Goal: Information Seeking & Learning: Learn about a topic

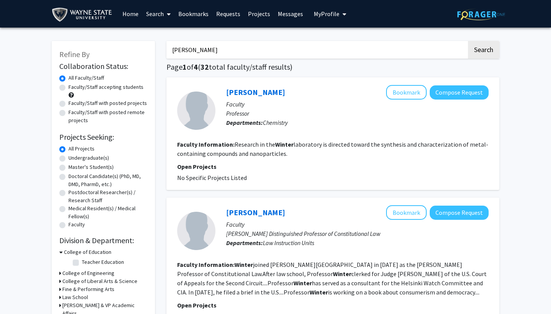
drag, startPoint x: 185, startPoint y: 55, endPoint x: 161, endPoint y: 54, distance: 24.5
type input "chemistry"
click at [483, 51] on button "Search" at bounding box center [483, 50] width 31 height 18
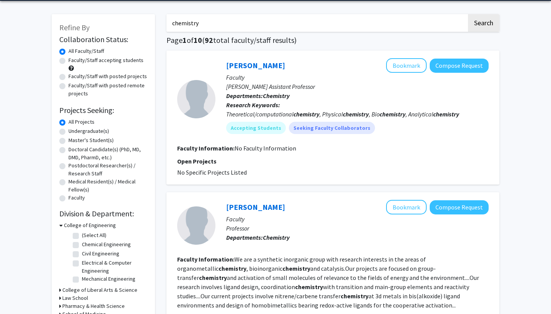
scroll to position [8, 0]
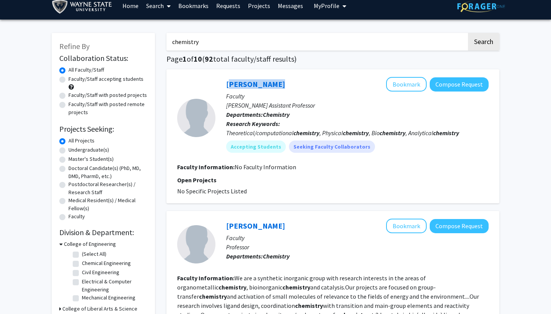
drag, startPoint x: 220, startPoint y: 84, endPoint x: 226, endPoint y: 85, distance: 5.9
click at [227, 85] on div "[PERSON_NAME] Bookmark Compose Request Faculty [PERSON_NAME] Assistant Professo…" at bounding box center [351, 117] width 273 height 81
copy link "[PERSON_NAME]"
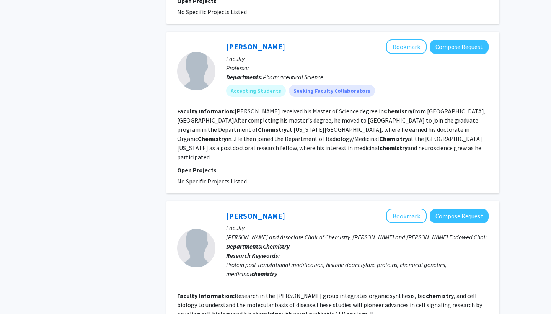
scroll to position [737, 0]
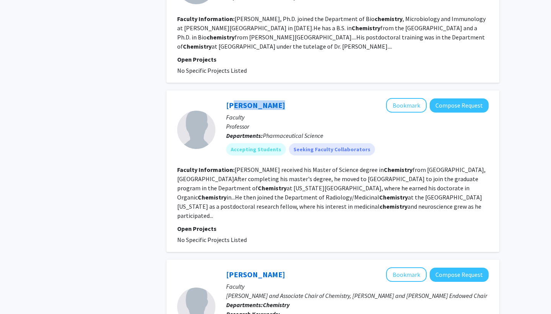
click at [227, 98] on div "[PERSON_NAME] Bookmark Compose Request Faculty Professor Departments: Pharmaceu…" at bounding box center [351, 129] width 273 height 63
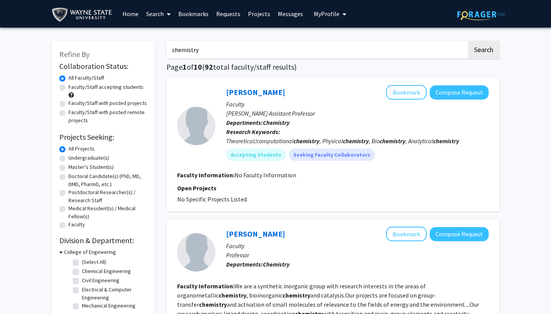
scroll to position [0, 0]
click at [68, 89] on label "Faculty/Staff accepting students" at bounding box center [105, 87] width 75 height 8
click at [68, 88] on input "Faculty/Staff accepting students" at bounding box center [70, 85] width 5 height 5
radio input "true"
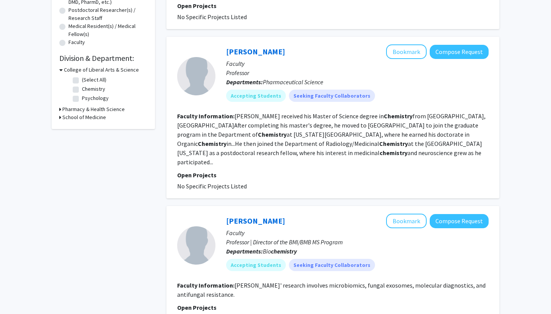
scroll to position [188, 0]
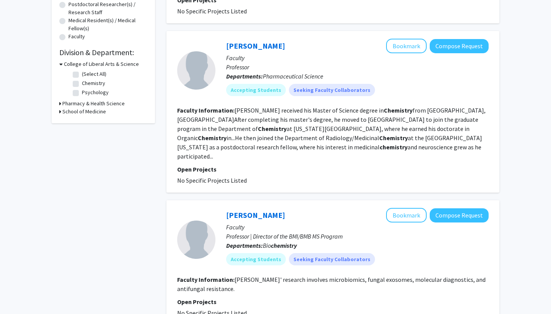
drag, startPoint x: 222, startPoint y: 205, endPoint x: 226, endPoint y: 207, distance: 4.5
click at [226, 208] on div "[PERSON_NAME] Bookmark Compose Request Faculty Professor | Director of the BMI/…" at bounding box center [351, 239] width 273 height 63
drag, startPoint x: 224, startPoint y: 205, endPoint x: 220, endPoint y: 206, distance: 4.0
click at [218, 208] on div "[PERSON_NAME] Bookmark Compose Request Faculty Professor | Director of the BMI/…" at bounding box center [351, 239] width 273 height 63
drag, startPoint x: 210, startPoint y: 208, endPoint x: 272, endPoint y: 208, distance: 62.7
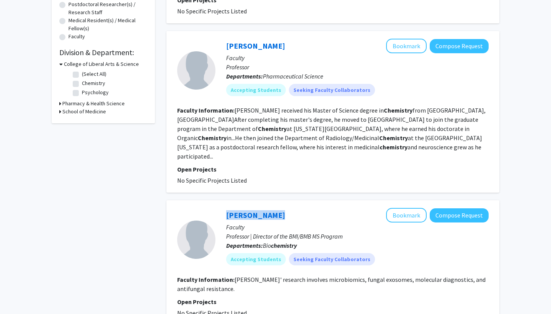
click at [273, 208] on section "[PERSON_NAME] Bookmark Compose Request Faculty Professor | Director of the BMI/…" at bounding box center [332, 239] width 311 height 63
copy section "[PERSON_NAME]"
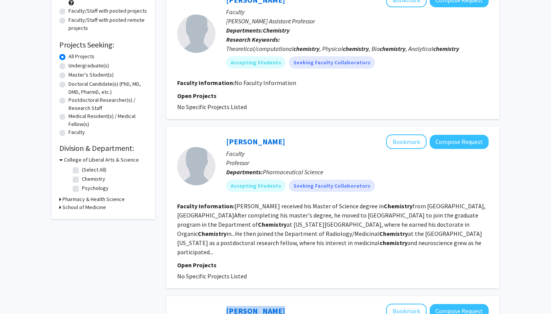
scroll to position [6, 0]
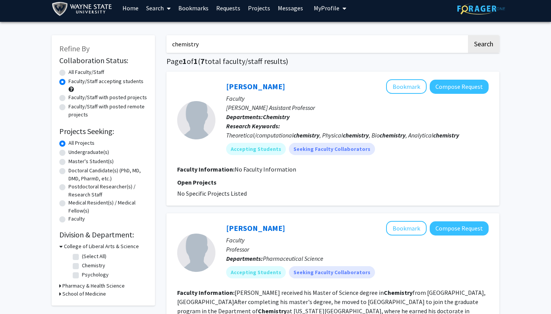
click at [82, 267] on label "Chemistry" at bounding box center [93, 265] width 23 height 8
click at [82, 266] on input "Chemistry" at bounding box center [84, 263] width 5 height 5
checkbox input "true"
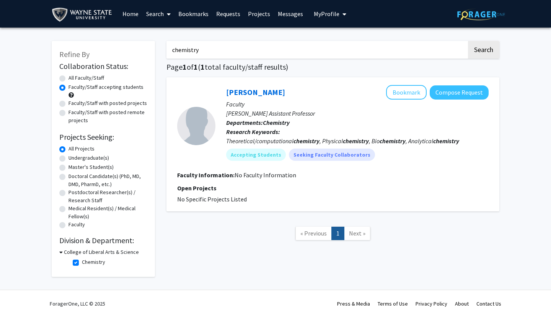
click at [68, 104] on label "Faculty/Staff with posted projects" at bounding box center [107, 103] width 78 height 8
click at [68, 104] on input "Faculty/Staff with posted projects" at bounding box center [70, 101] width 5 height 5
radio input "true"
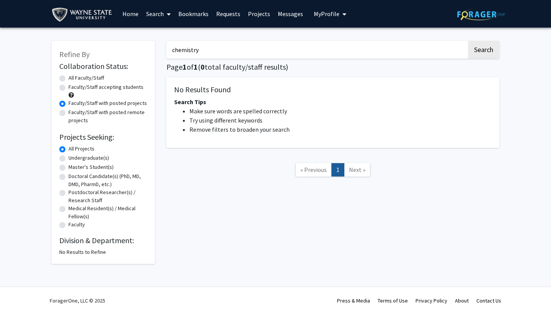
drag, startPoint x: 257, startPoint y: 50, endPoint x: 125, endPoint y: 48, distance: 132.3
click at [124, 49] on div "Refine By Collaboration Status: Collaboration Status All Faculty/Staff Collabor…" at bounding box center [275, 148] width 459 height 230
click at [483, 51] on button "Search" at bounding box center [483, 50] width 31 height 18
radio input "true"
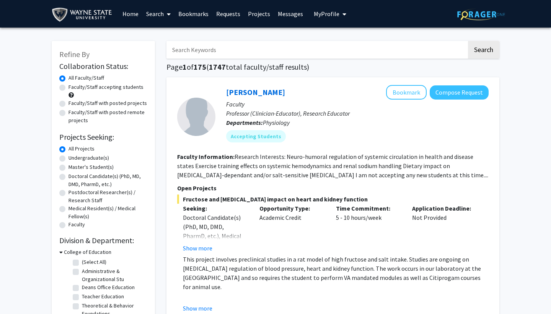
click at [68, 114] on label "Faculty/Staff with posted remote projects" at bounding box center [107, 116] width 79 height 16
click at [68, 113] on input "Faculty/Staff with posted remote projects" at bounding box center [70, 110] width 5 height 5
radio input "true"
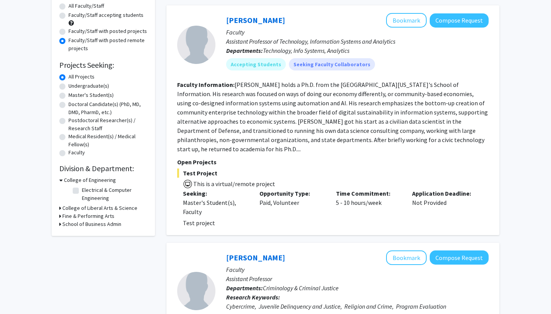
scroll to position [73, 0]
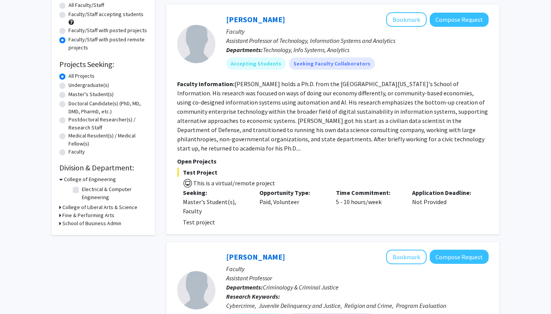
click at [62, 210] on div "College of Liberal Arts & Science" at bounding box center [103, 207] width 88 height 8
click at [59, 209] on div "Refine By Collaboration Status: Collaboration Status All Faculty/Staff Collabor…" at bounding box center [103, 101] width 103 height 267
click at [60, 208] on icon at bounding box center [60, 207] width 2 height 8
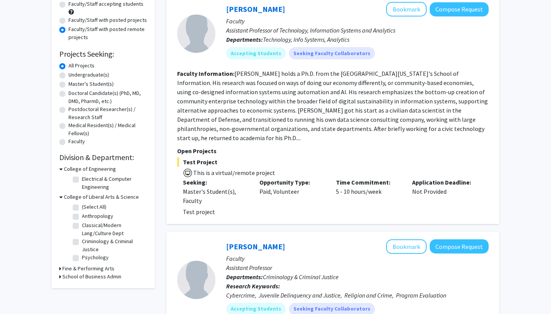
scroll to position [88, 0]
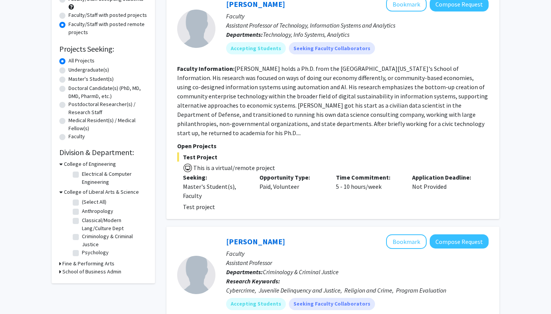
click at [60, 273] on icon at bounding box center [60, 271] width 2 height 8
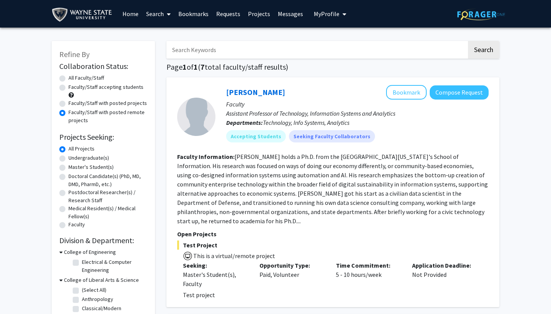
scroll to position [0, 0]
click at [68, 104] on label "Faculty/Staff with posted projects" at bounding box center [107, 103] width 78 height 8
click at [68, 104] on input "Faculty/Staff with posted projects" at bounding box center [70, 101] width 5 height 5
radio input "true"
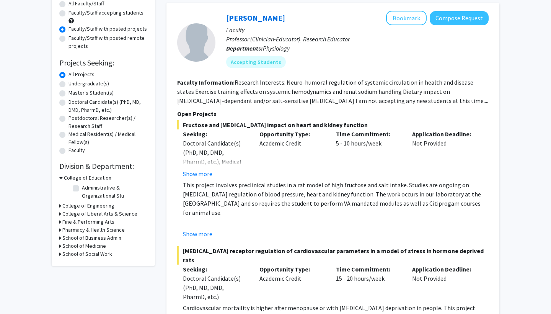
scroll to position [111, 0]
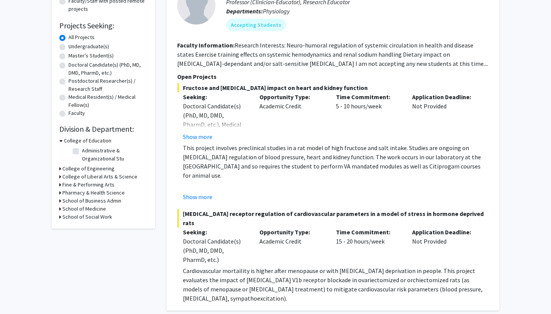
click at [62, 176] on div "College of Liberal Arts & Science" at bounding box center [103, 176] width 88 height 8
click at [60, 177] on icon at bounding box center [60, 176] width 2 height 8
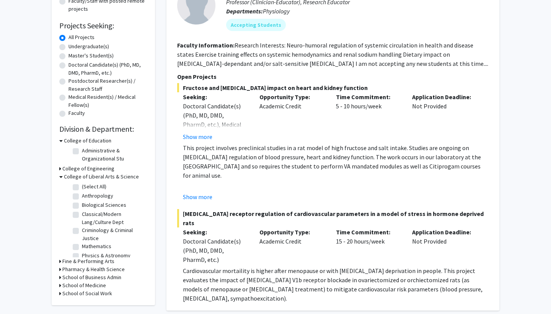
click at [82, 205] on label "Biological Sciences" at bounding box center [104, 205] width 44 height 8
click at [82, 205] on input "Biological Sciences" at bounding box center [84, 203] width 5 height 5
checkbox input "true"
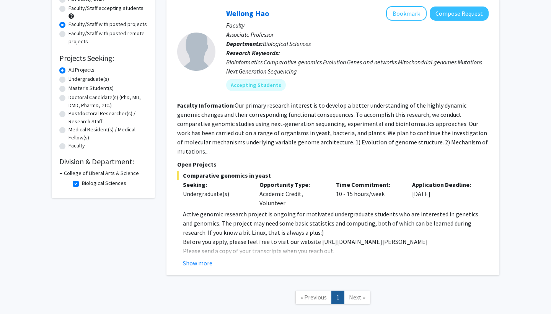
scroll to position [68, 0]
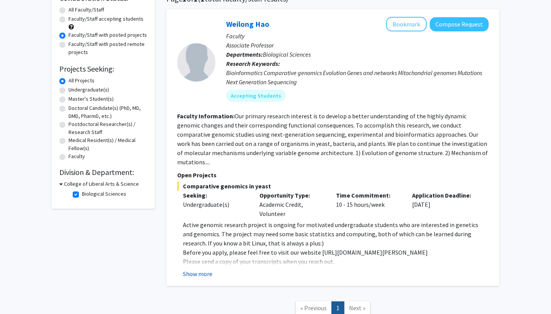
click at [200, 269] on button "Show more" at bounding box center [197, 273] width 29 height 9
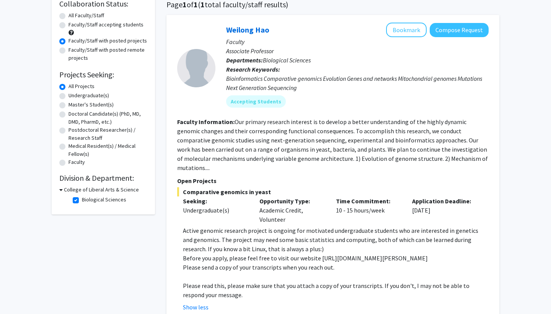
scroll to position [26, 0]
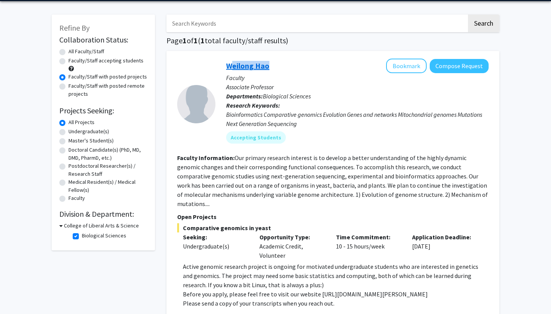
drag, startPoint x: 222, startPoint y: 66, endPoint x: 228, endPoint y: 67, distance: 5.4
click at [228, 67] on div "Weilong Hao Bookmark Compose Request Faculty Associate Professor Departments: B…" at bounding box center [351, 104] width 273 height 91
copy link "Weilong Hao"
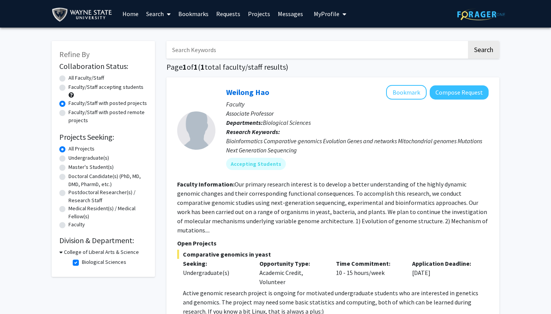
scroll to position [0, 0]
click at [68, 89] on label "Faculty/Staff accepting students" at bounding box center [105, 87] width 75 height 8
click at [68, 88] on input "Faculty/Staff accepting students" at bounding box center [70, 85] width 5 height 5
radio input "true"
click at [82, 270] on label "Biological Sciences" at bounding box center [104, 270] width 44 height 8
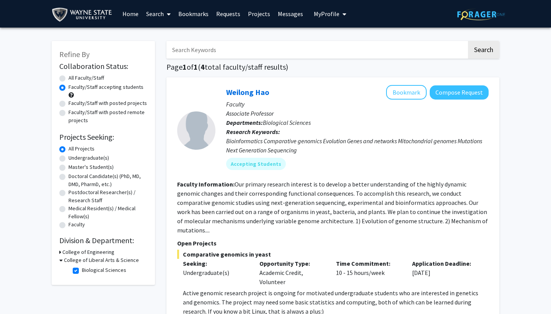
click at [82, 270] on input "Biological Sciences" at bounding box center [84, 268] width 5 height 5
checkbox input "false"
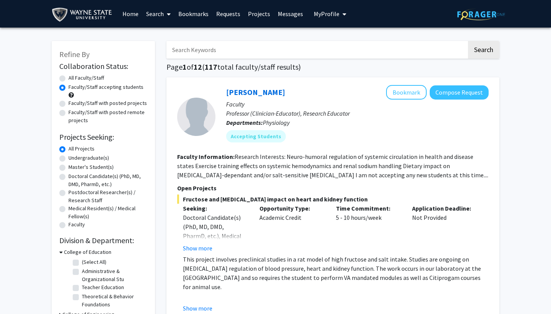
click at [62, 261] on div "College of Education (Select All) (Select All) Administrative & Organizational …" at bounding box center [103, 279] width 88 height 62
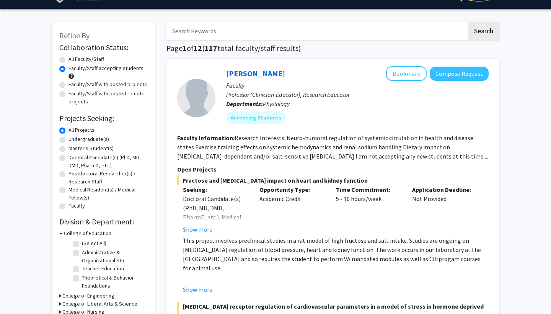
scroll to position [23, 0]
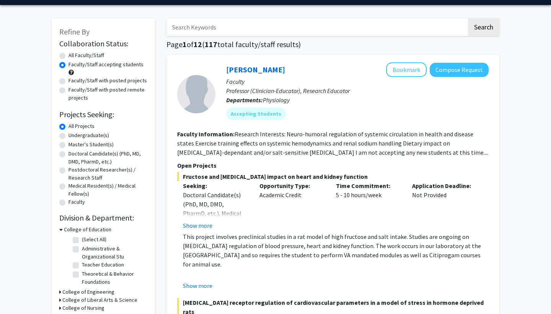
click at [67, 299] on h3 "College of Liberal Arts & Science" at bounding box center [99, 300] width 75 height 8
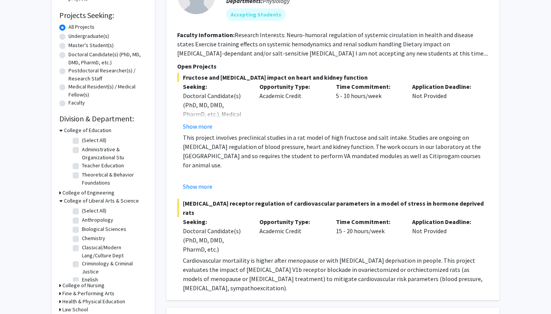
scroll to position [133, 0]
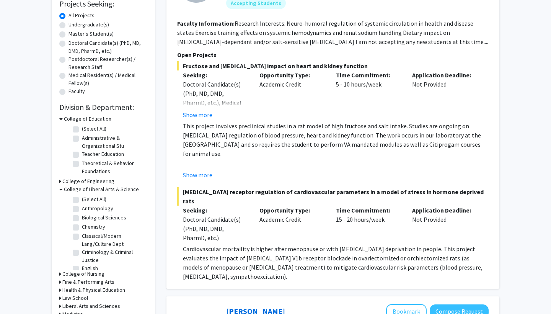
click at [82, 229] on label "Chemistry" at bounding box center [93, 227] width 23 height 8
click at [82, 228] on input "Chemistry" at bounding box center [84, 225] width 5 height 5
checkbox input "true"
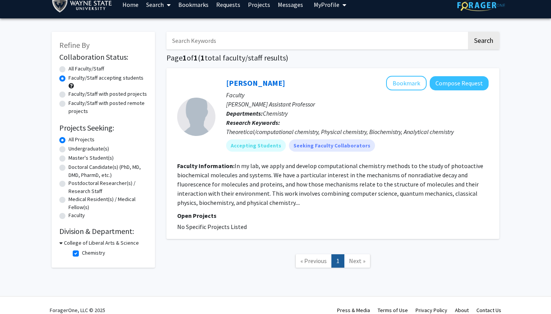
scroll to position [10, 0]
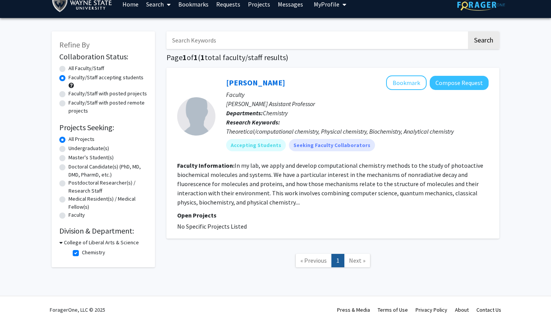
click at [77, 250] on fg-checkbox "Chemistry Chemistry" at bounding box center [109, 252] width 73 height 9
click at [82, 252] on label "Chemistry" at bounding box center [93, 252] width 23 height 8
click at [82, 252] on input "Chemistry" at bounding box center [84, 250] width 5 height 5
checkbox input "false"
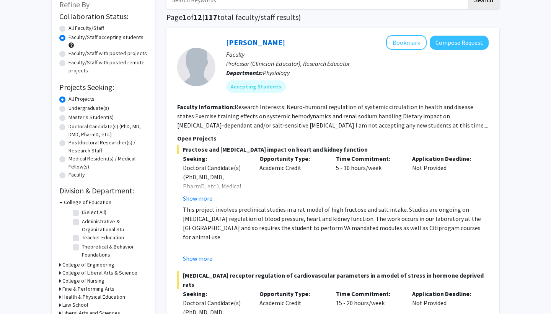
scroll to position [86, 0]
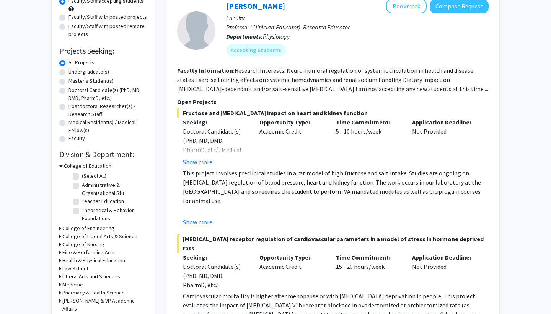
click at [64, 166] on h3 "College of Education" at bounding box center [87, 166] width 47 height 8
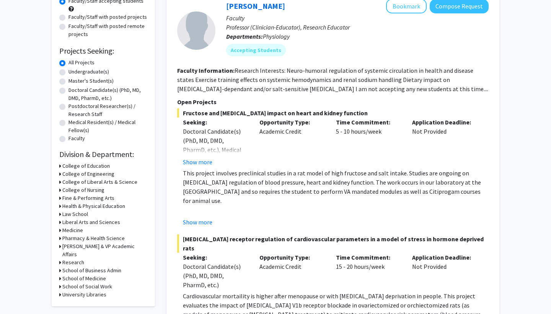
click at [78, 221] on h3 "Liberal Arts and Sciences" at bounding box center [91, 222] width 58 height 8
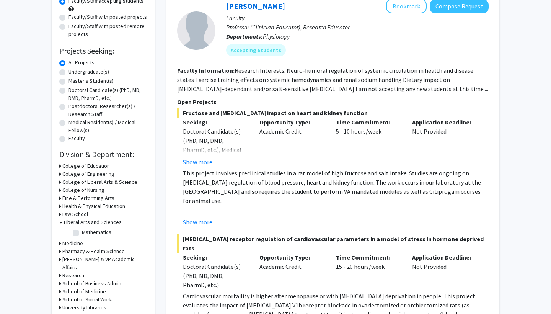
click at [78, 221] on h3 "Liberal Arts and Sciences" at bounding box center [93, 222] width 58 height 8
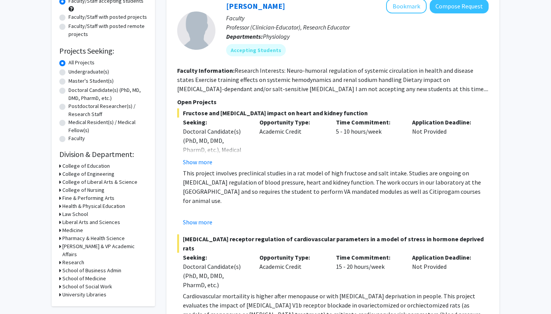
click at [76, 258] on h3 "Research" at bounding box center [73, 262] width 22 height 8
click at [76, 258] on h3 "Research" at bounding box center [75, 262] width 22 height 8
click at [76, 258] on h3 "Research" at bounding box center [73, 262] width 22 height 8
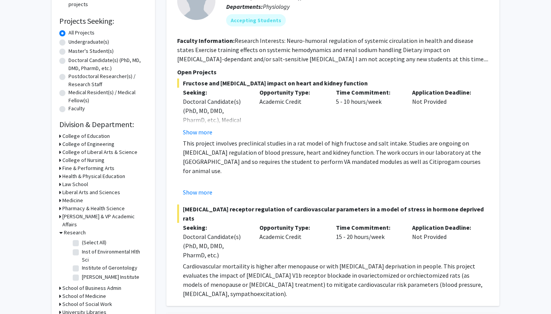
scroll to position [116, 0]
click at [82, 273] on label "[PERSON_NAME] Institute" at bounding box center [110, 277] width 57 height 8
click at [82, 273] on input "[PERSON_NAME] Institute" at bounding box center [84, 275] width 5 height 5
checkbox input "true"
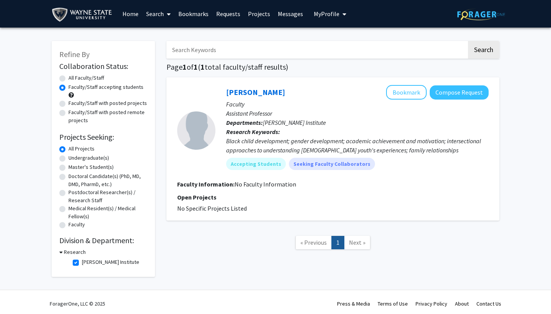
click at [82, 263] on label "[PERSON_NAME] Institute" at bounding box center [110, 262] width 57 height 8
click at [82, 263] on input "[PERSON_NAME] Institute" at bounding box center [84, 260] width 5 height 5
checkbox input "false"
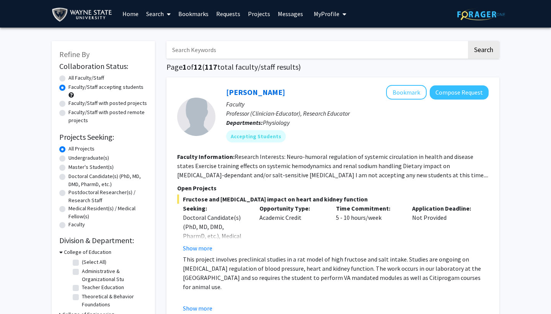
click at [61, 254] on icon at bounding box center [60, 252] width 3 height 8
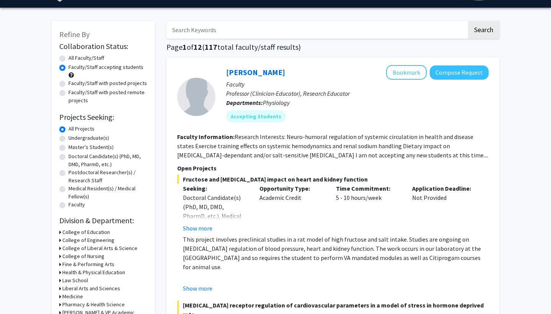
click at [63, 251] on h3 "College of Liberal Arts & Science" at bounding box center [99, 248] width 75 height 8
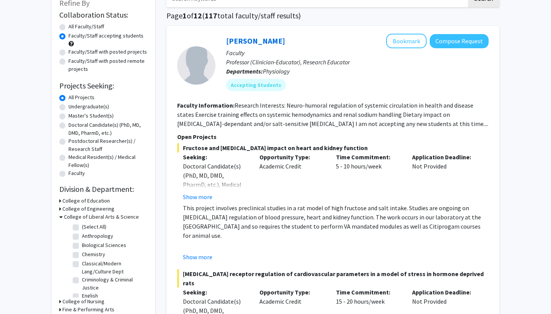
scroll to position [52, 0]
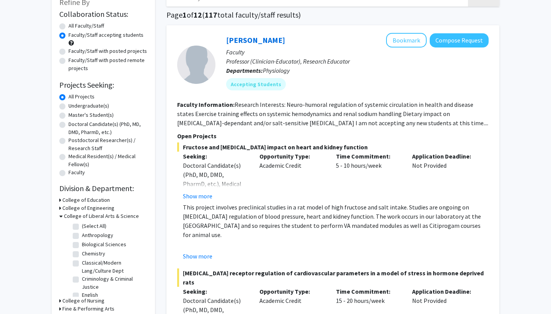
click at [82, 247] on label "Biological Sciences" at bounding box center [104, 244] width 44 height 8
click at [82, 245] on input "Biological Sciences" at bounding box center [84, 242] width 5 height 5
checkbox input "true"
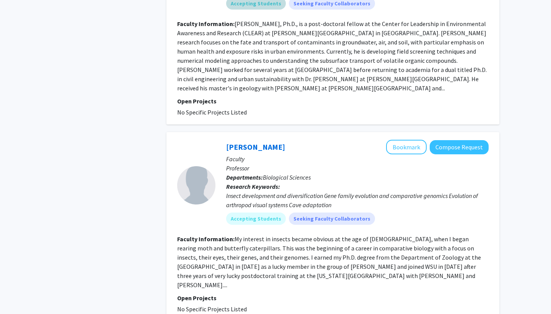
scroll to position [423, 0]
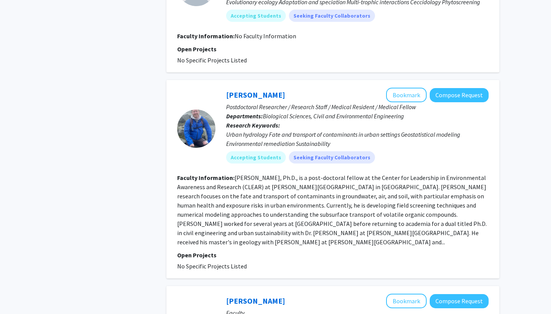
drag, startPoint x: 225, startPoint y: 83, endPoint x: 296, endPoint y: 75, distance: 71.2
click at [294, 80] on div "[PERSON_NAME] Bookmark Compose Request Postdoctoral Researcher / Research Staff…" at bounding box center [332, 179] width 333 height 198
drag, startPoint x: 296, startPoint y: 75, endPoint x: 284, endPoint y: 75, distance: 11.5
click at [286, 80] on div "[PERSON_NAME] Bookmark Compose Request Postdoctoral Researcher / Research Staff…" at bounding box center [332, 179] width 333 height 198
drag, startPoint x: 284, startPoint y: 86, endPoint x: 227, endPoint y: 86, distance: 56.6
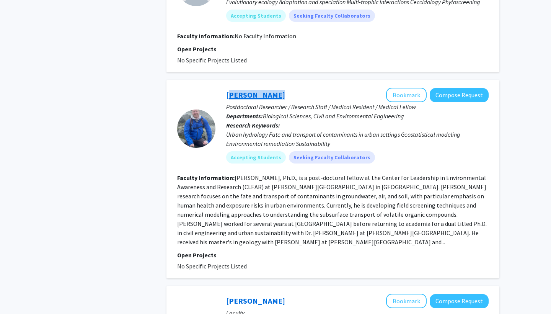
click at [227, 88] on div "[PERSON_NAME] Bookmark Compose Request" at bounding box center [357, 95] width 262 height 15
copy link "[PERSON_NAME]"
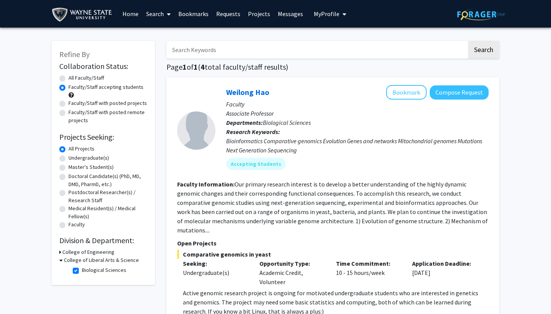
scroll to position [0, 0]
click at [68, 88] on label "Faculty/Staff accepting students" at bounding box center [105, 87] width 75 height 8
click at [68, 88] on input "Faculty/Staff accepting students" at bounding box center [70, 85] width 5 height 5
click at [68, 78] on label "All Faculty/Staff" at bounding box center [86, 78] width 36 height 8
click at [68, 78] on input "All Faculty/Staff" at bounding box center [70, 76] width 5 height 5
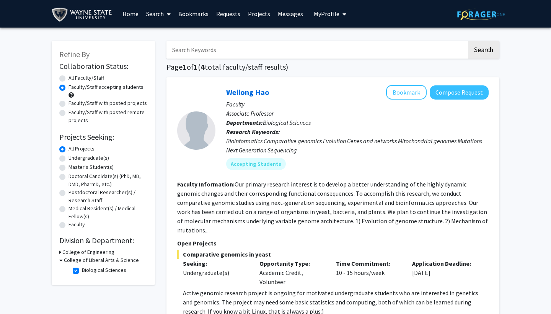
radio input "true"
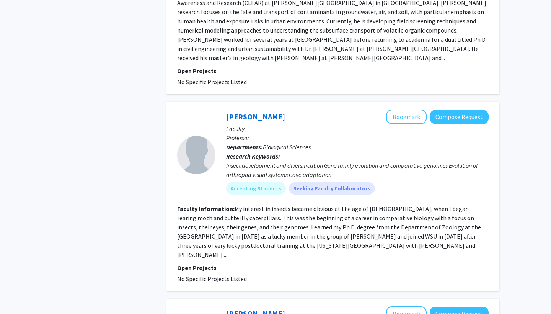
scroll to position [590, 0]
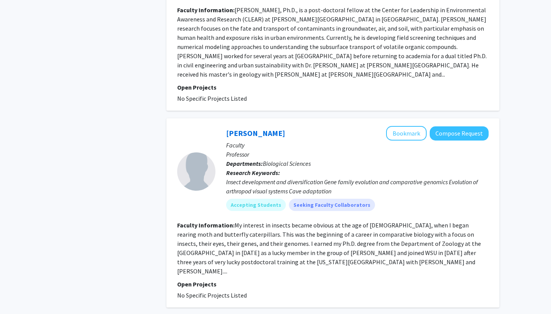
click at [298, 126] on div "[PERSON_NAME] Bookmark Compose Request" at bounding box center [357, 133] width 262 height 15
drag, startPoint x: 295, startPoint y: 111, endPoint x: 207, endPoint y: 112, distance: 88.0
click at [205, 126] on section "[PERSON_NAME] Compose Request Faculty Professor Departments: Biological Science…" at bounding box center [332, 171] width 311 height 91
copy section "[PERSON_NAME]"
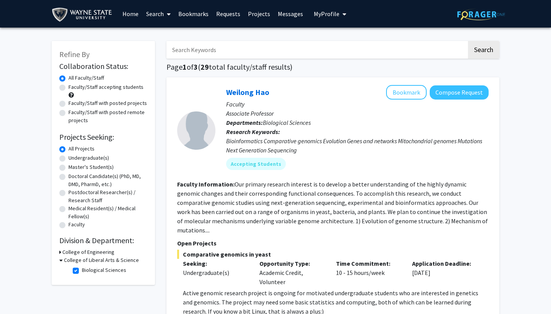
scroll to position [0, 0]
click at [224, 94] on div "Weilong Hao Bookmark Compose Request Faculty Associate Professor Departments: B…" at bounding box center [351, 130] width 273 height 91
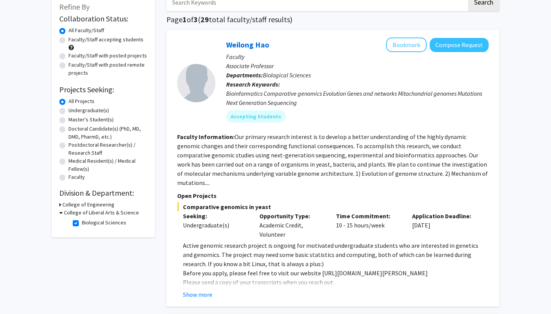
scroll to position [48, 0]
click at [198, 289] on button "Show more" at bounding box center [197, 293] width 29 height 9
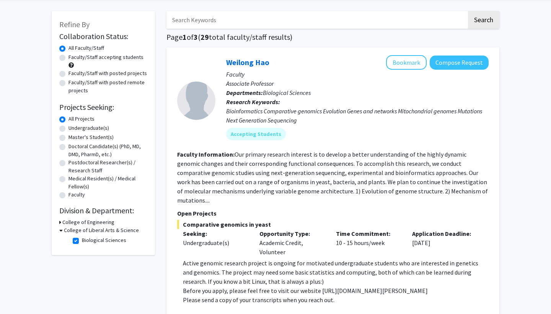
scroll to position [31, 0]
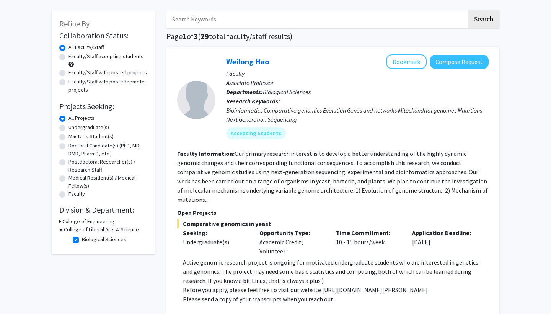
click at [154, 154] on div "Refine By Collaboration Status: Collaboration Status All Faculty/Staff Collabor…" at bounding box center [103, 132] width 103 height 244
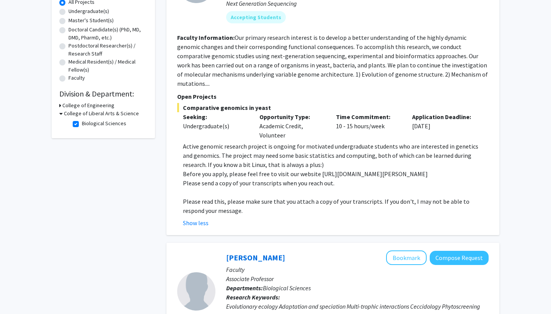
scroll to position [333, 0]
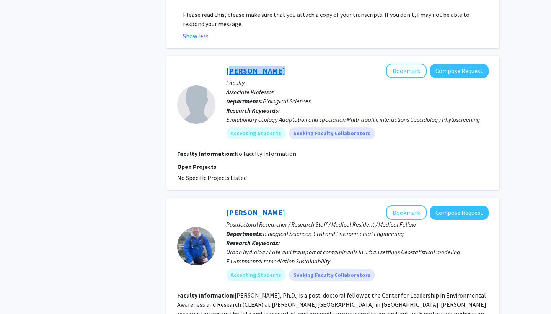
drag, startPoint x: 222, startPoint y: 62, endPoint x: 228, endPoint y: 60, distance: 6.5
click at [228, 63] on div "[PERSON_NAME] Bookmark Compose Request Faculty Associate Professor Departments:…" at bounding box center [351, 103] width 273 height 81
click at [297, 79] on p "Faculty" at bounding box center [357, 82] width 262 height 9
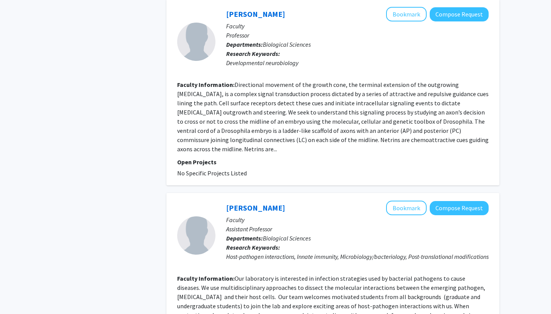
scroll to position [1322, 0]
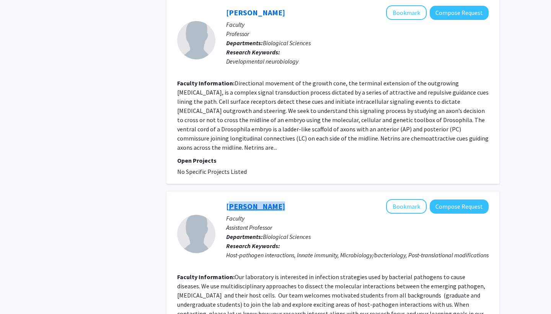
drag, startPoint x: 223, startPoint y: 154, endPoint x: 227, endPoint y: 152, distance: 5.1
click at [227, 199] on div "[PERSON_NAME] Bookmark Compose Request Faculty Assistant Professor Departments:…" at bounding box center [351, 233] width 273 height 69
copy link "[PERSON_NAME]"
click at [400, 85] on fg-read-more "Directional movement of the growth cone, the terminal extension of the outgrowi…" at bounding box center [332, 115] width 311 height 72
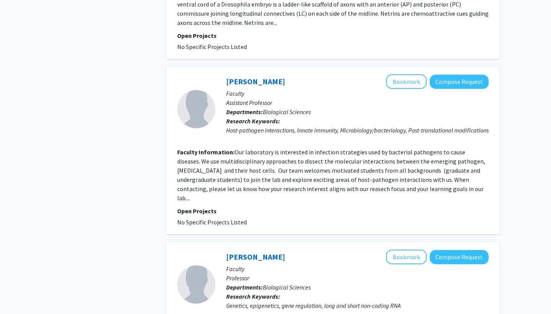
scroll to position [1387, 0]
